Goal: Check status

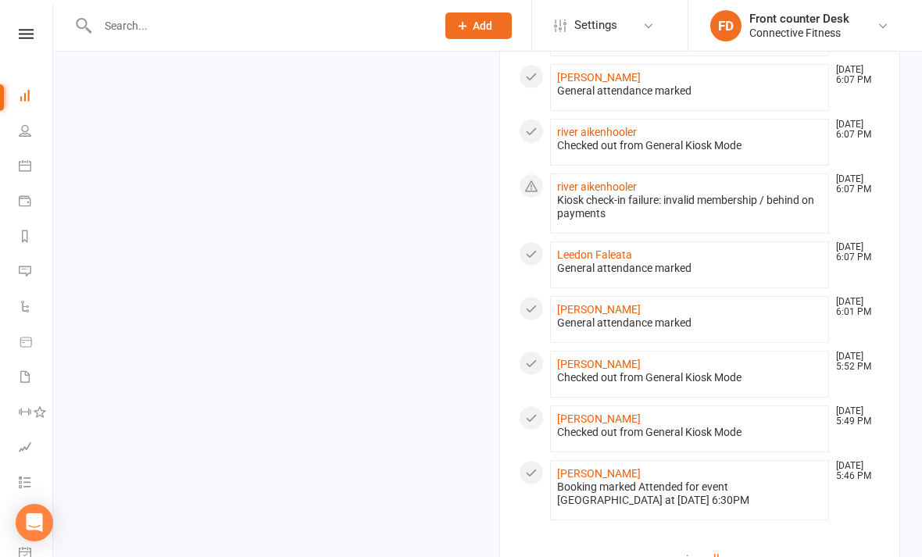
scroll to position [1062, 0]
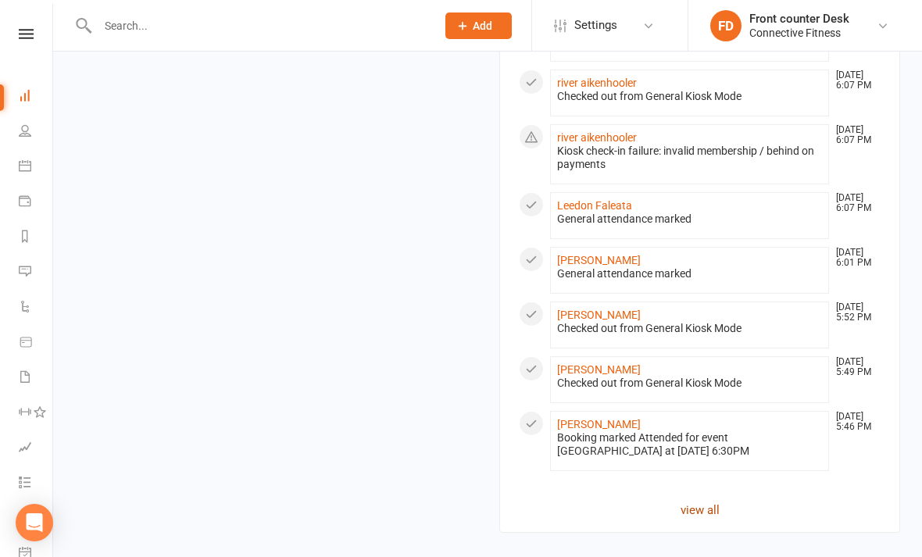
click at [707, 510] on link "view all" at bounding box center [700, 510] width 362 height 19
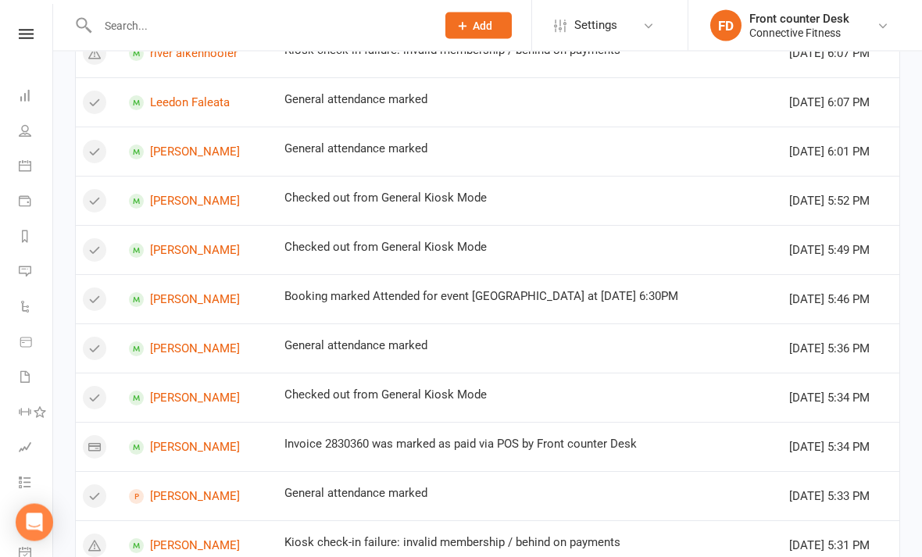
scroll to position [922, 0]
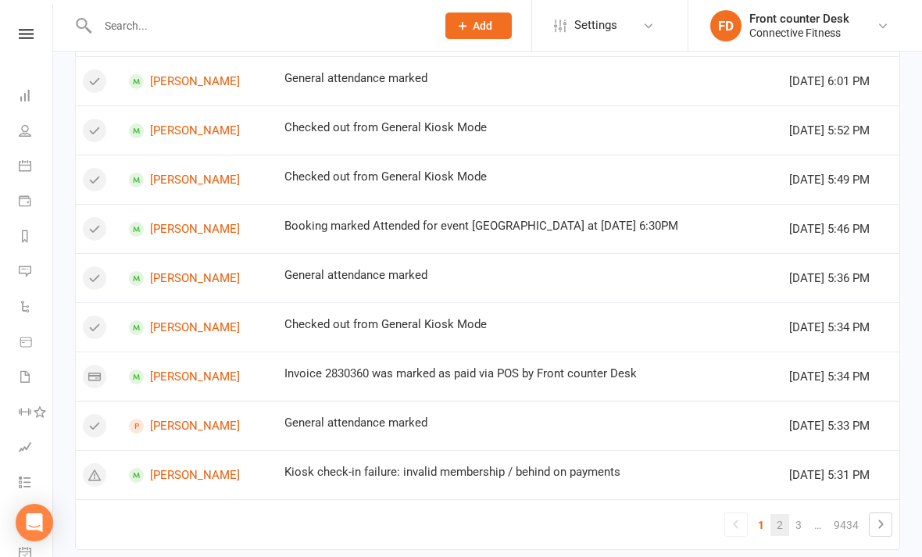
click at [783, 520] on link "2" at bounding box center [780, 525] width 19 height 22
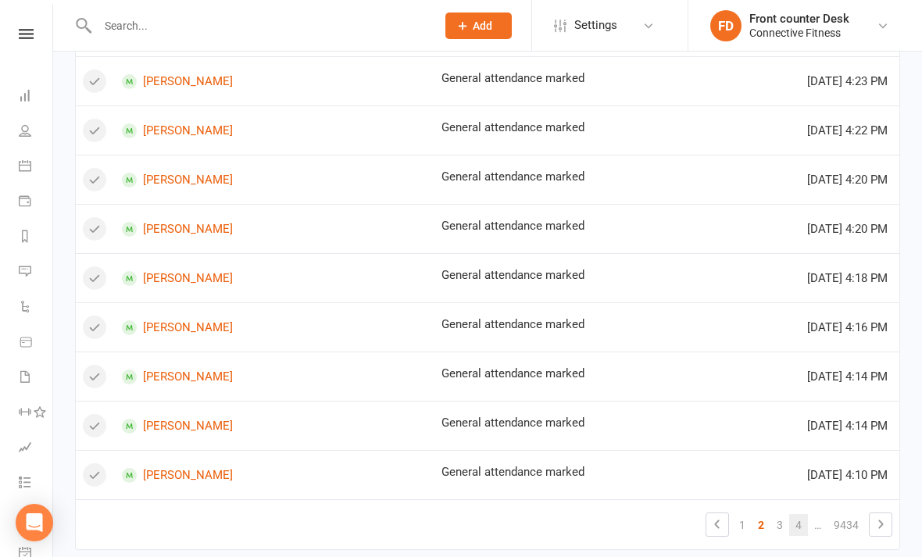
click at [800, 527] on link "4" at bounding box center [799, 525] width 19 height 22
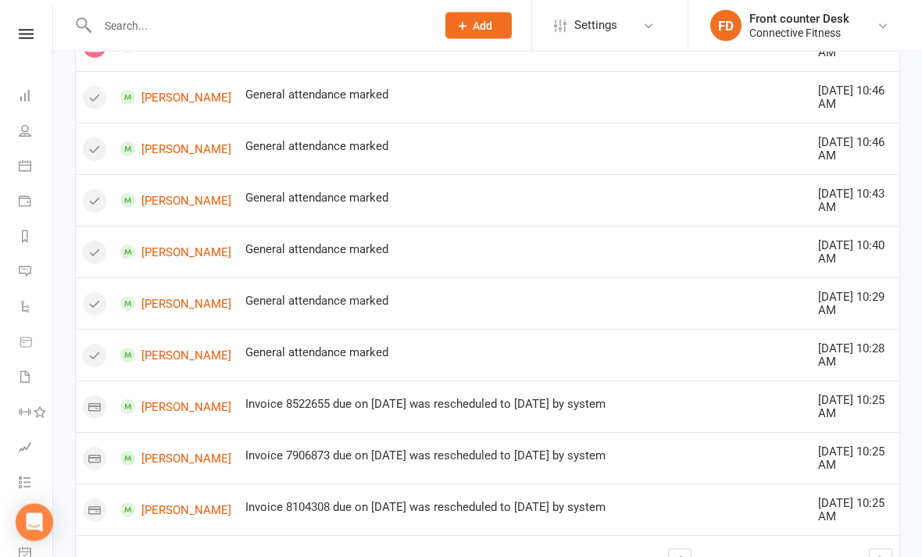
scroll to position [992, 0]
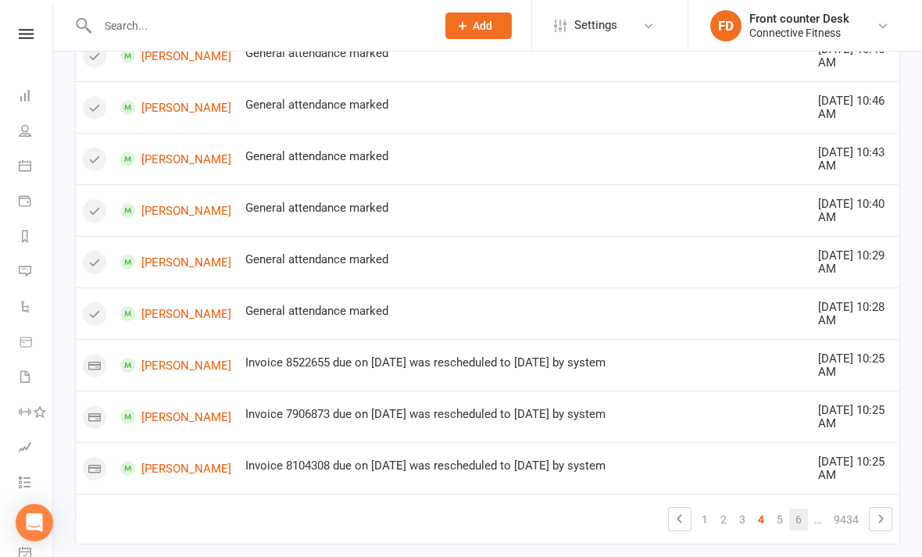
click at [807, 525] on link "6" at bounding box center [799, 520] width 19 height 22
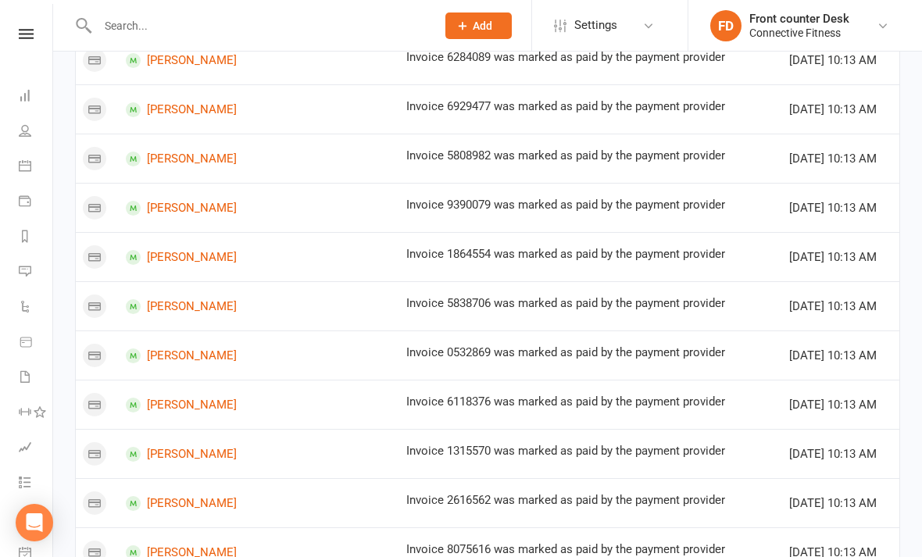
scroll to position [922, 0]
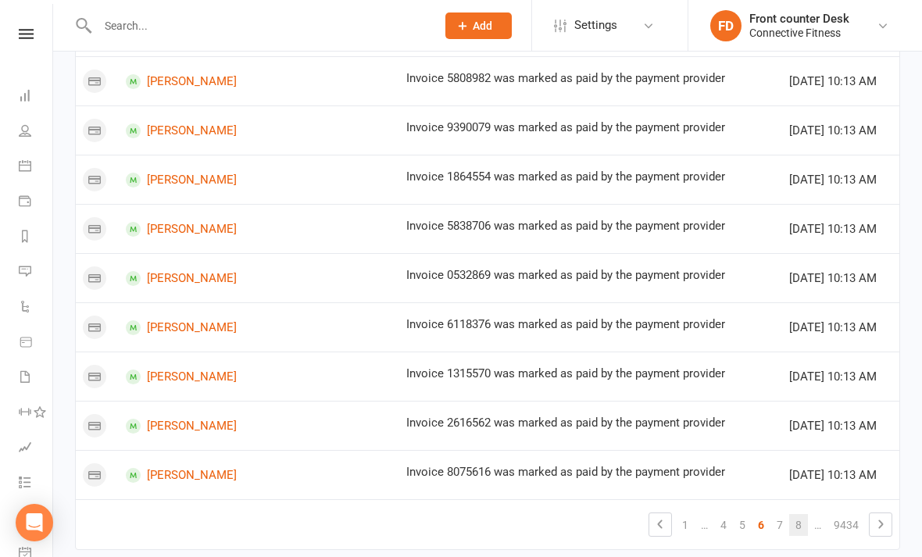
click at [804, 521] on link "8" at bounding box center [799, 525] width 19 height 22
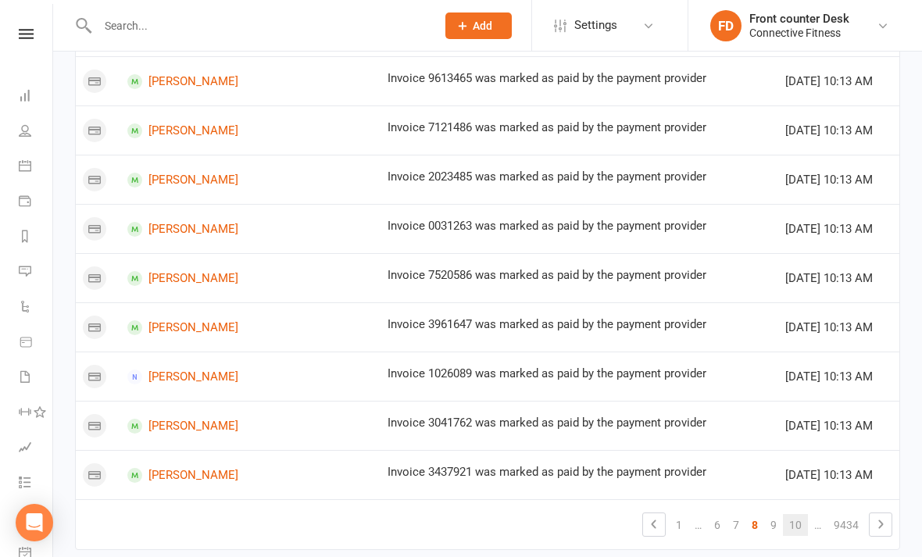
click at [797, 525] on link "10" at bounding box center [795, 525] width 25 height 22
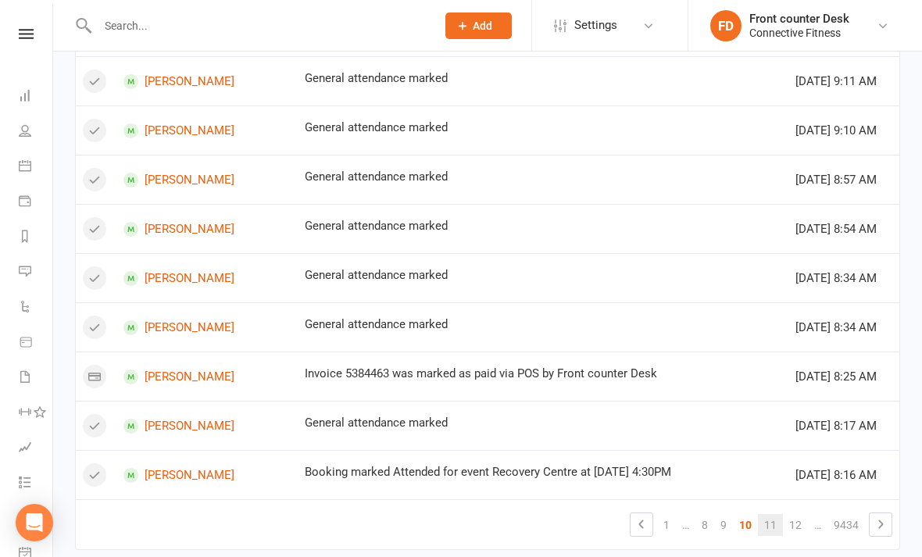
click at [772, 521] on link "11" at bounding box center [770, 525] width 25 height 22
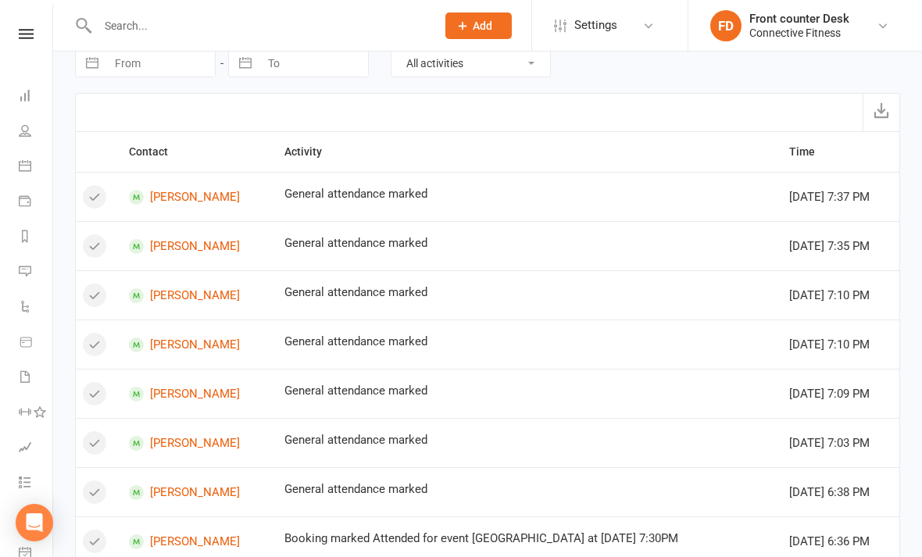
scroll to position [0, 0]
